Goal: Transaction & Acquisition: Register for event/course

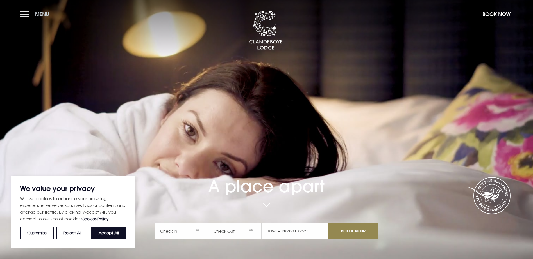
click at [26, 15] on button "Menu" at bounding box center [36, 14] width 32 height 12
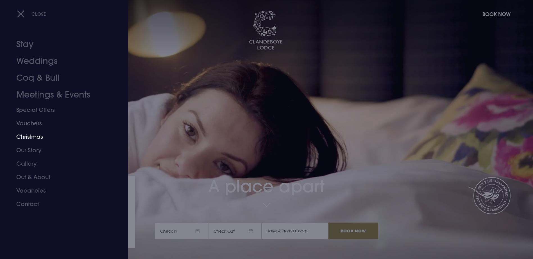
click at [32, 137] on link "Christmas" at bounding box center [60, 136] width 89 height 13
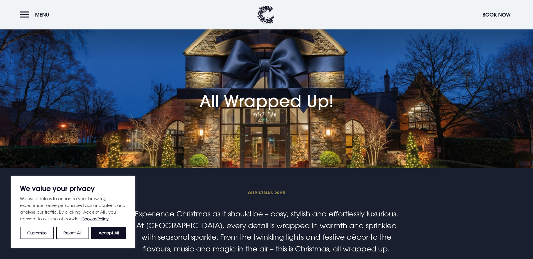
scroll to position [168, 0]
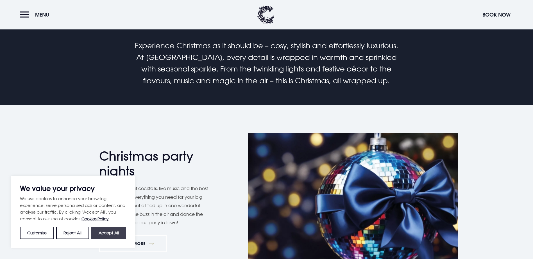
click at [113, 228] on button "Accept All" at bounding box center [108, 233] width 35 height 12
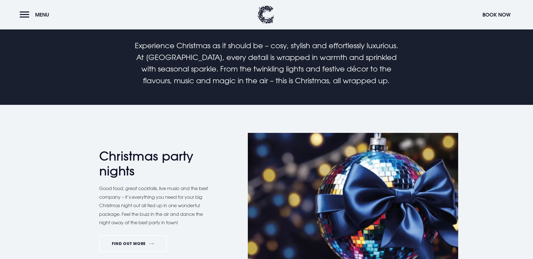
checkbox input "true"
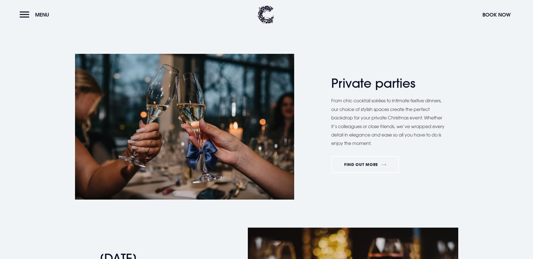
scroll to position [337, 0]
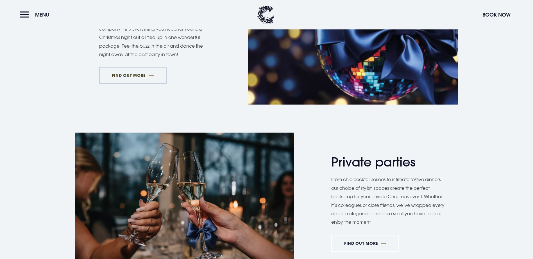
click at [139, 84] on link "FIND OUT MORE" at bounding box center [133, 75] width 68 height 17
